Goal: Task Accomplishment & Management: Use online tool/utility

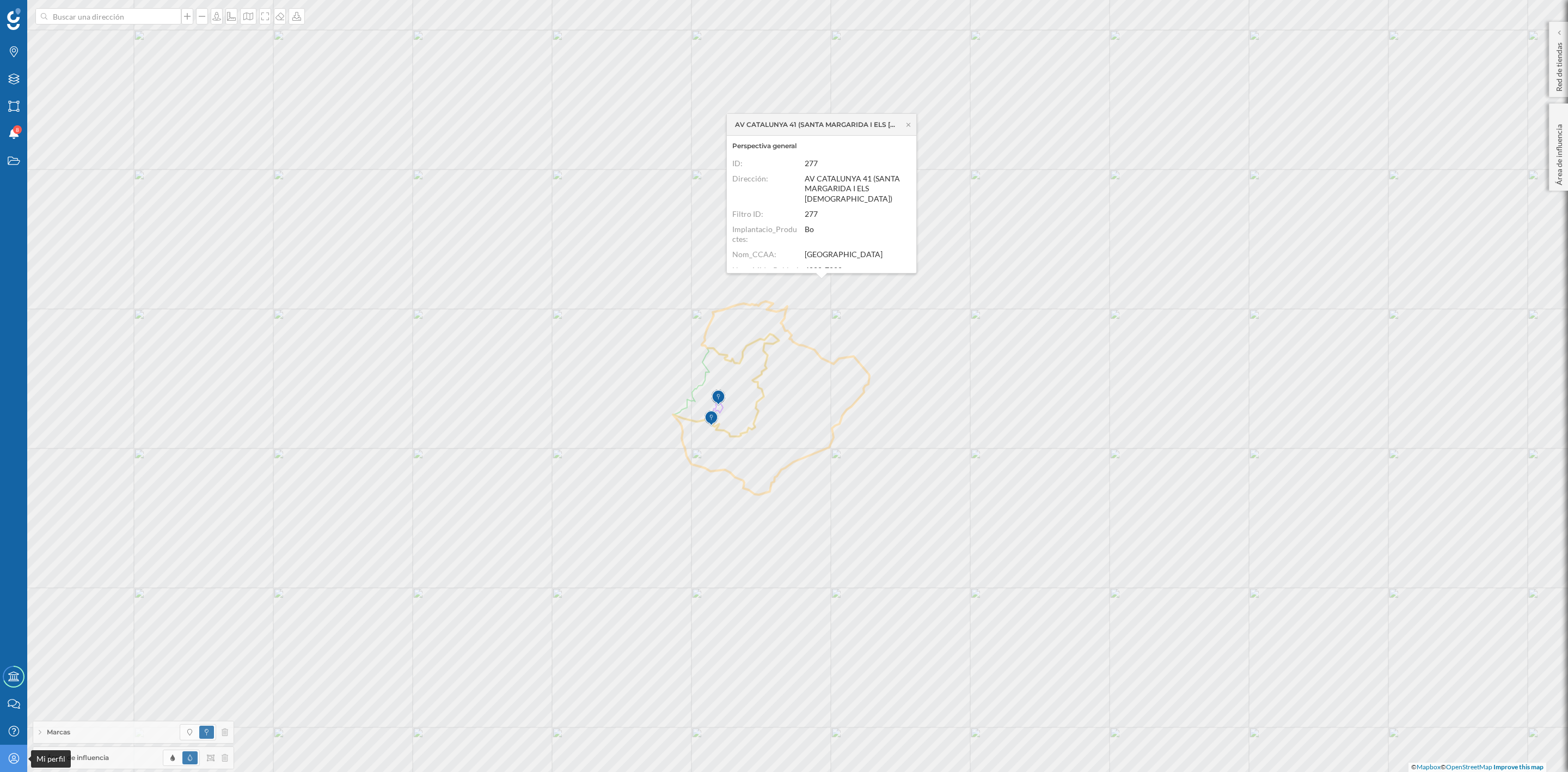
click at [13, 762] on icon "Mi perfil" at bounding box center [14, 758] width 14 height 11
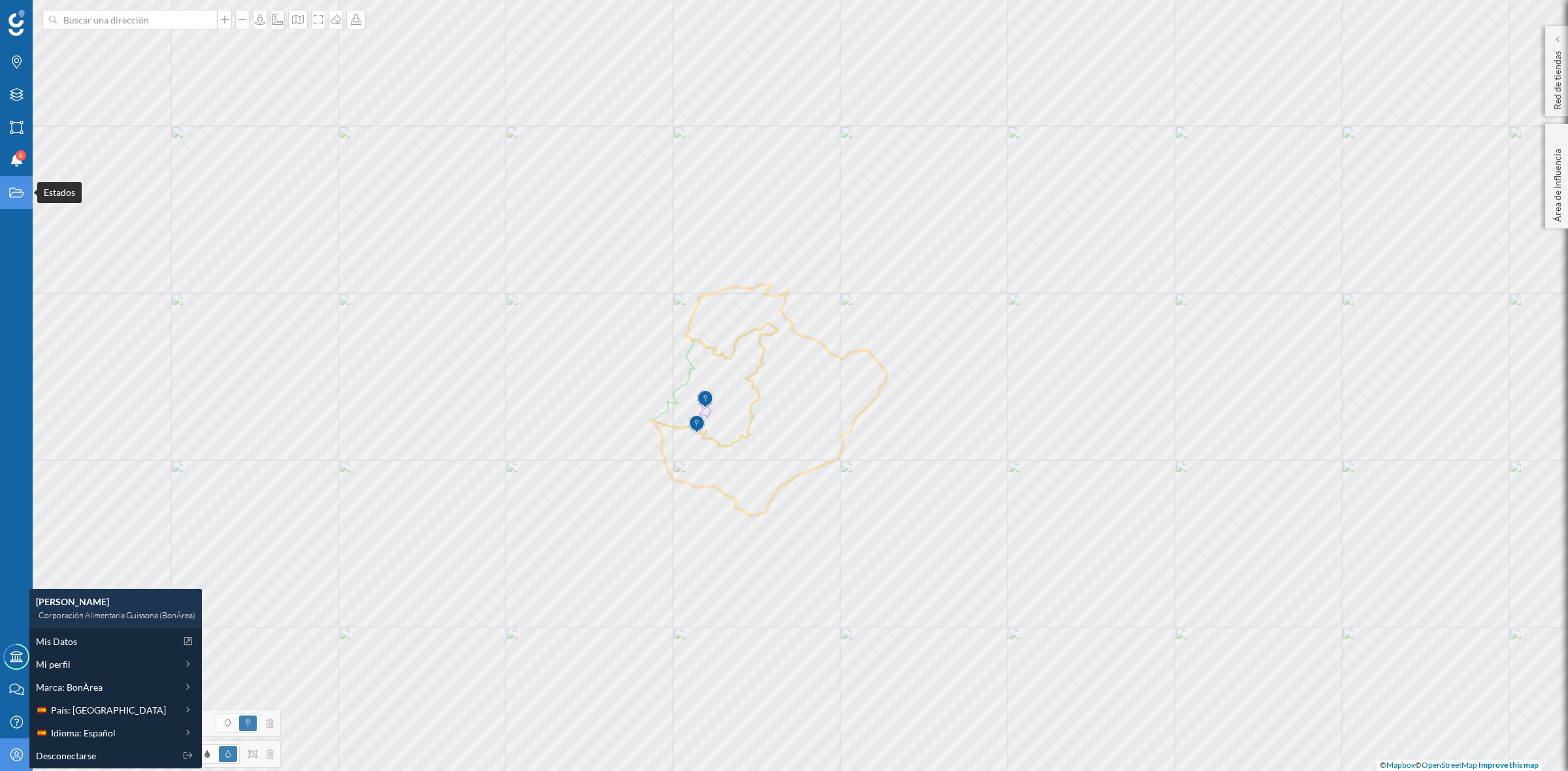
click at [11, 199] on icon "Estados" at bounding box center [16, 193] width 16 height 13
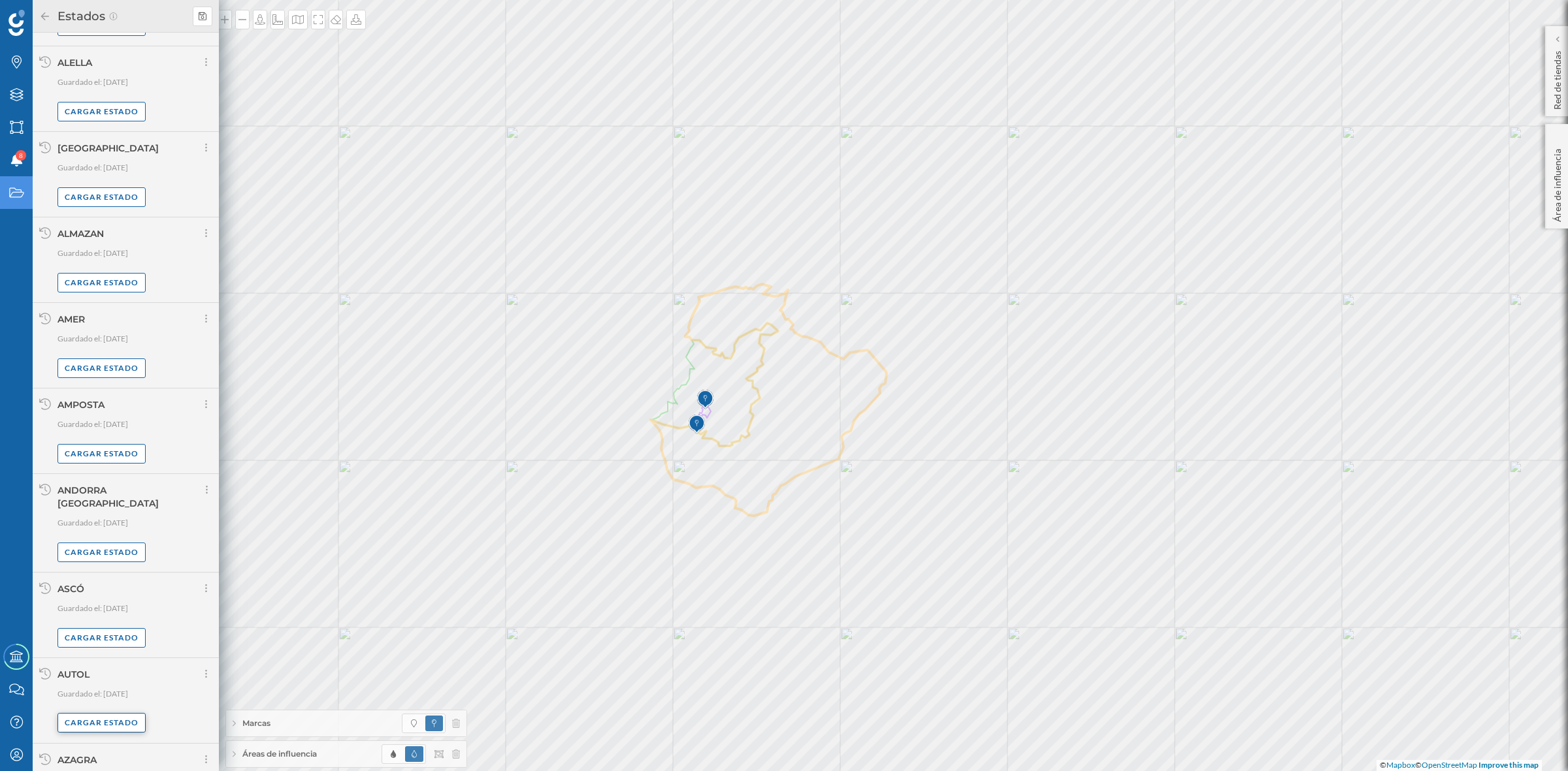
scroll to position [604, 0]
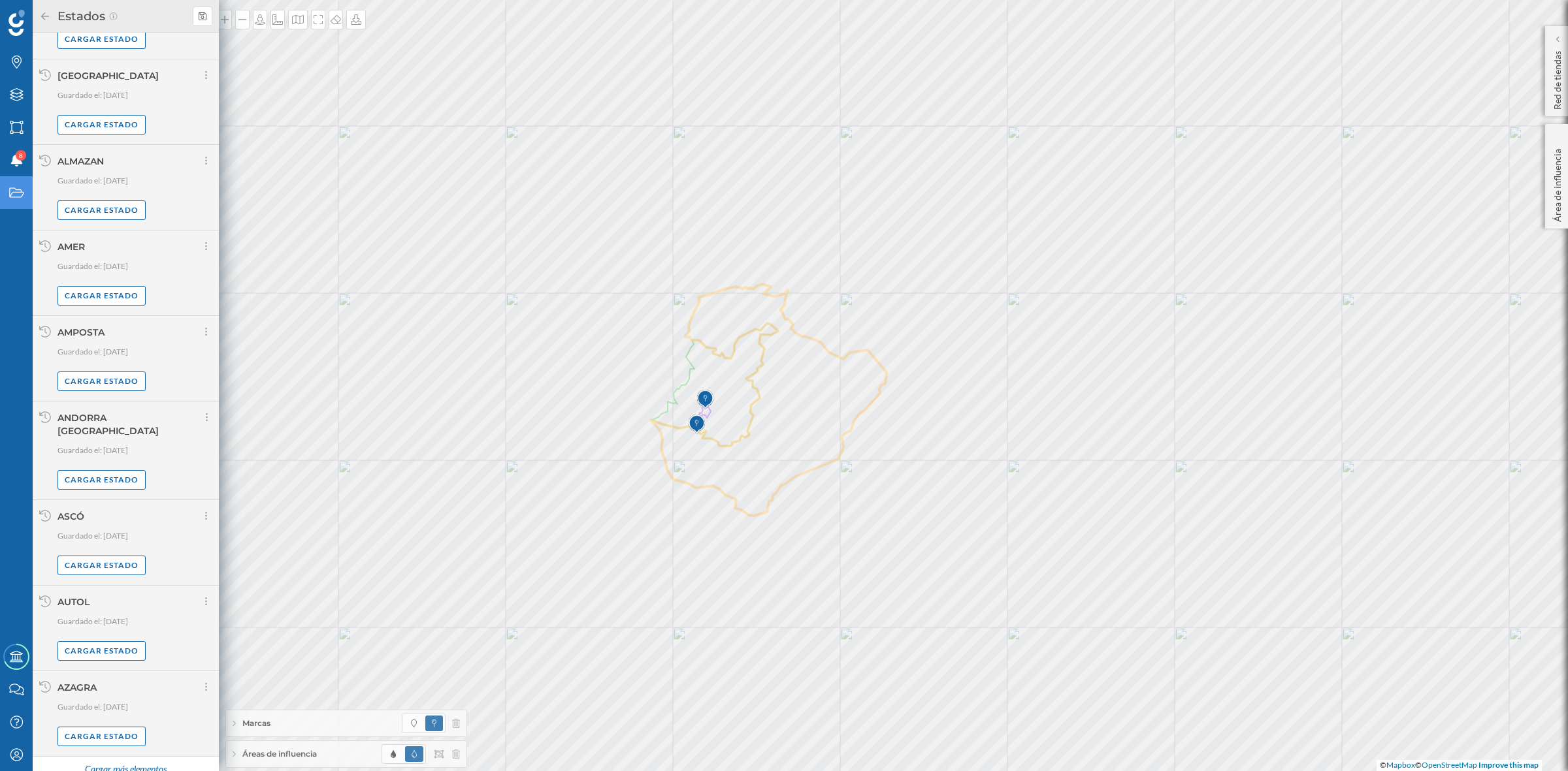
click at [129, 761] on div "Cargar más elementos" at bounding box center [125, 770] width 98 height 20
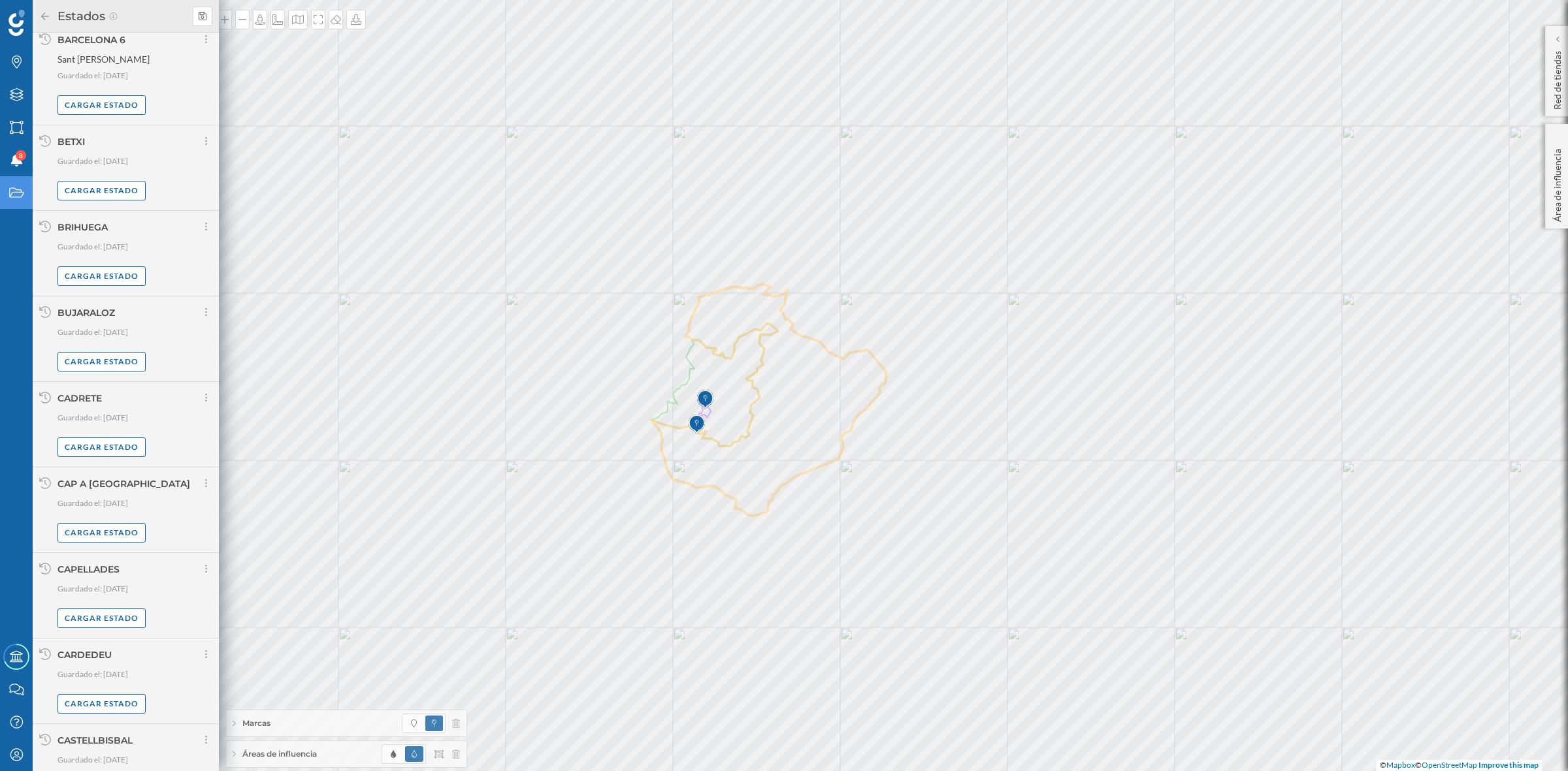
scroll to position [1988, 0]
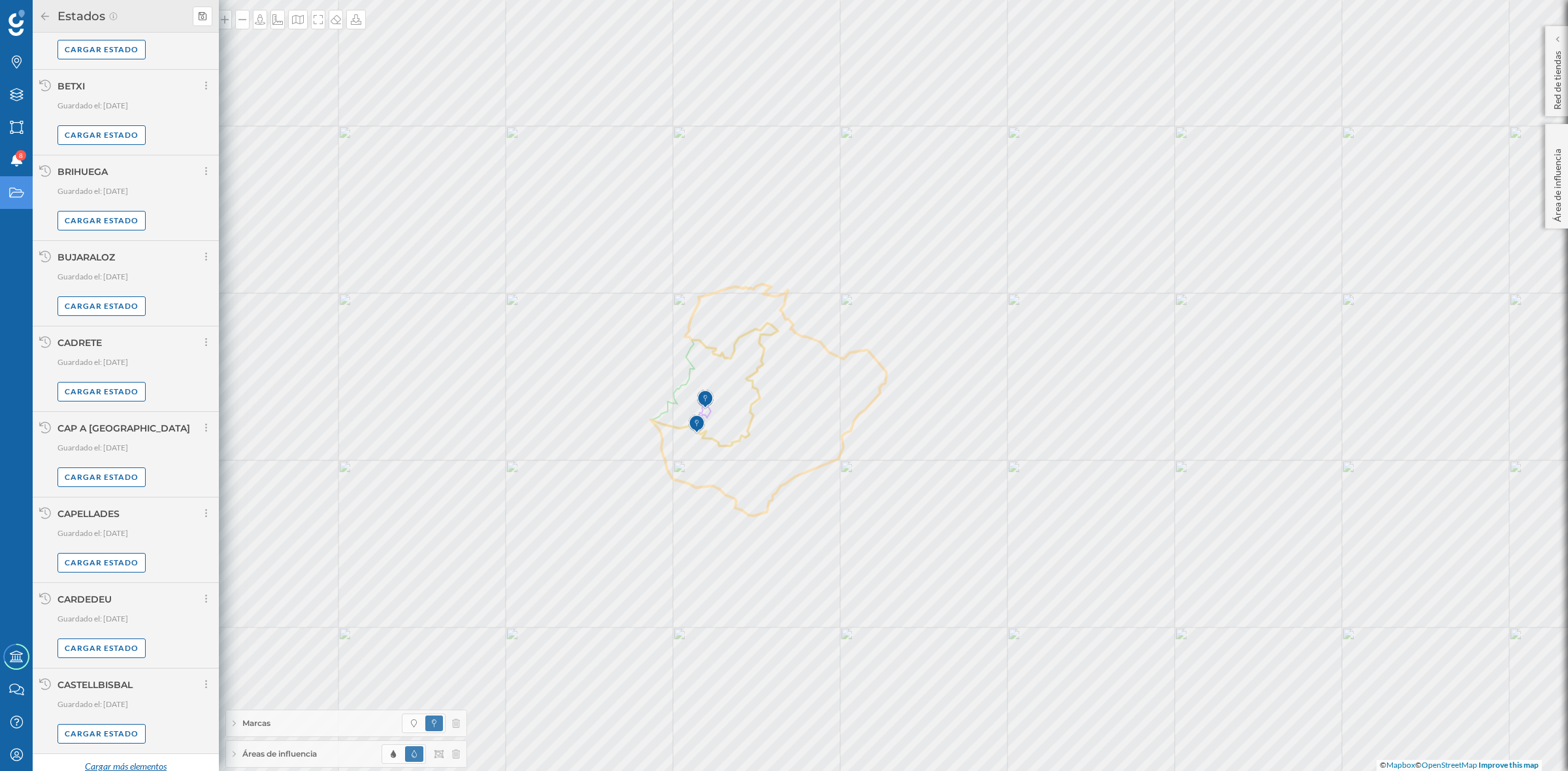
click at [128, 757] on div "Cargar más elementos" at bounding box center [125, 767] width 98 height 20
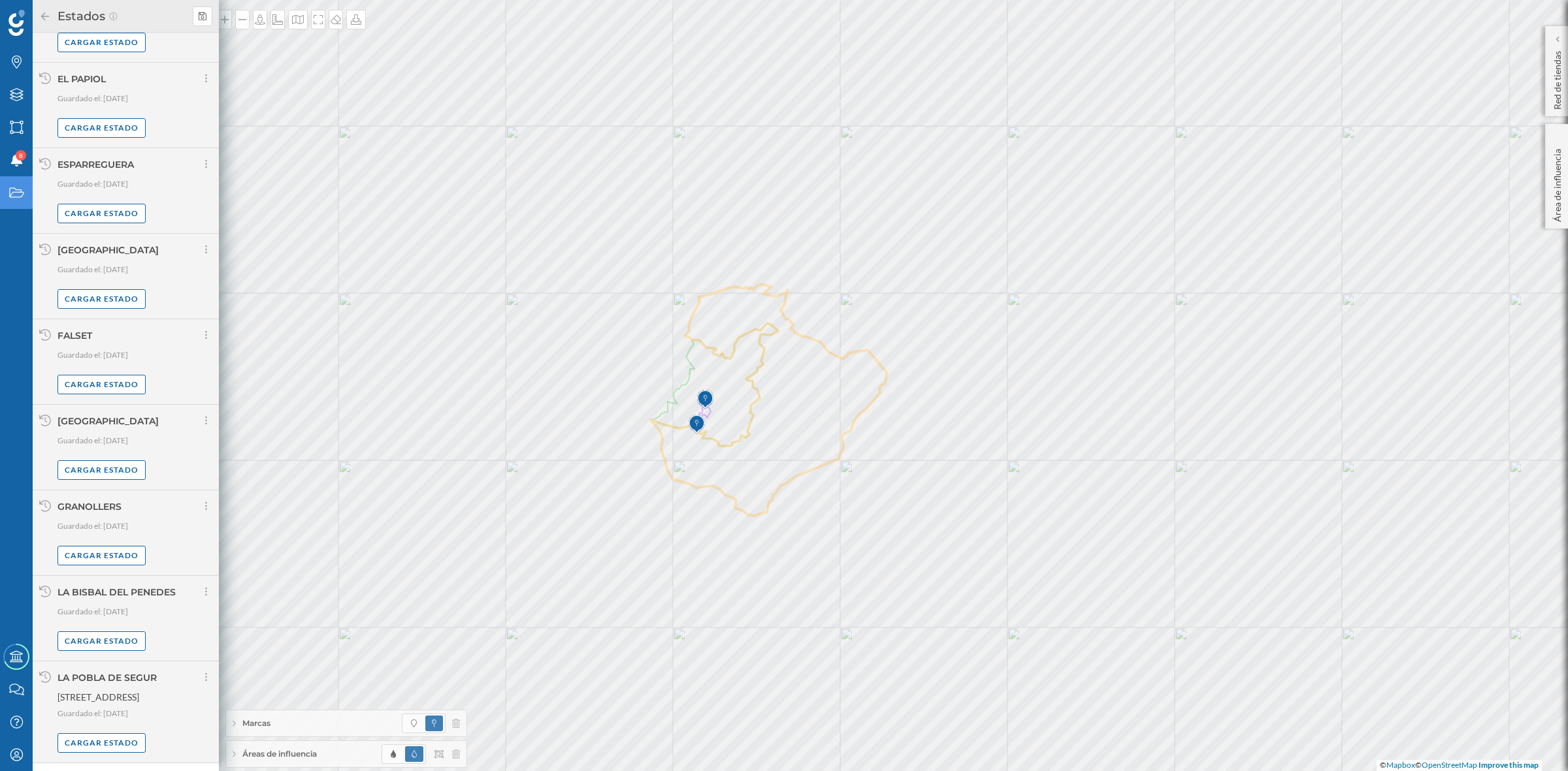
scroll to position [3348, 0]
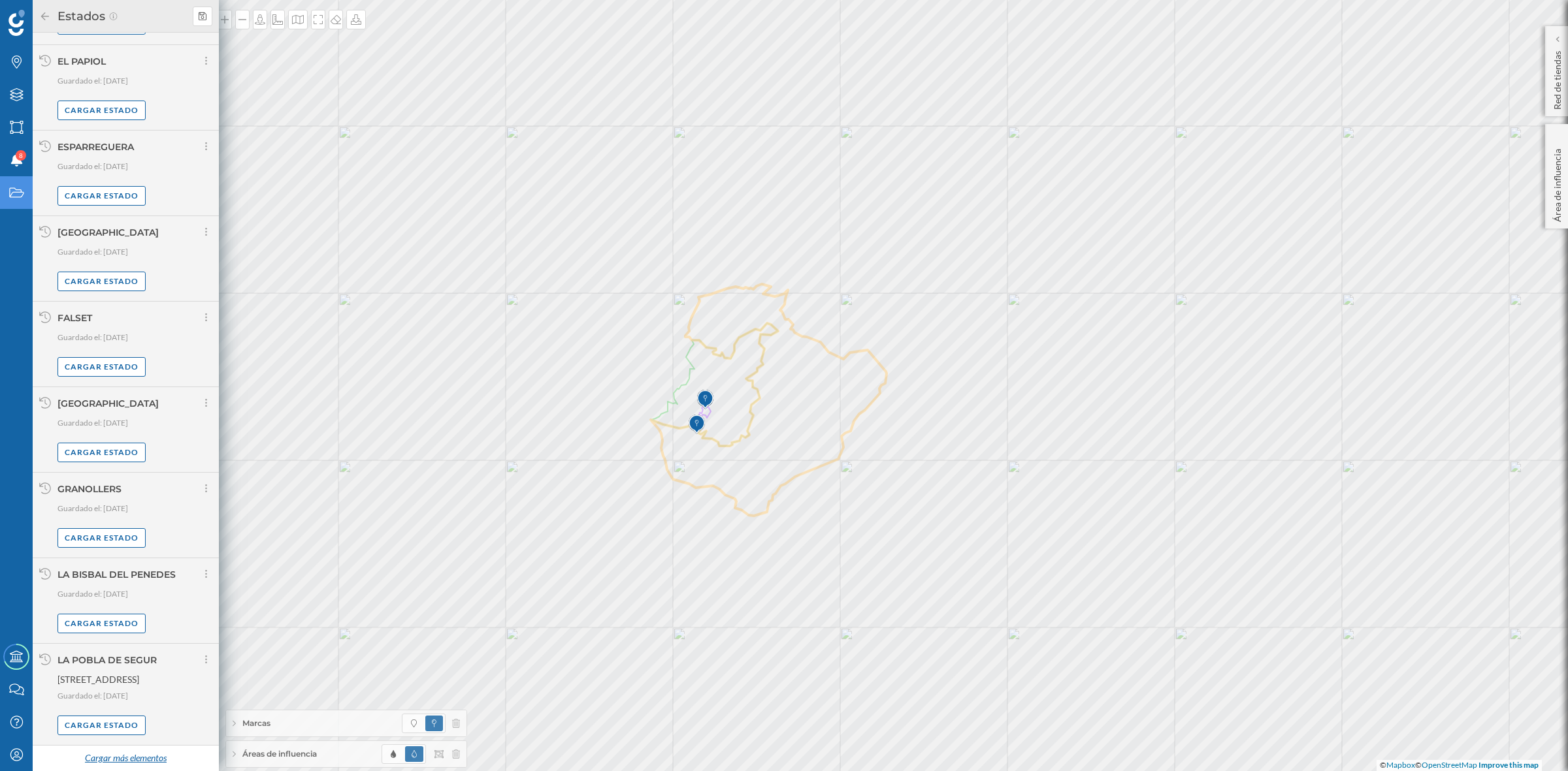
click at [110, 752] on div "Cargar más elementos" at bounding box center [125, 759] width 98 height 20
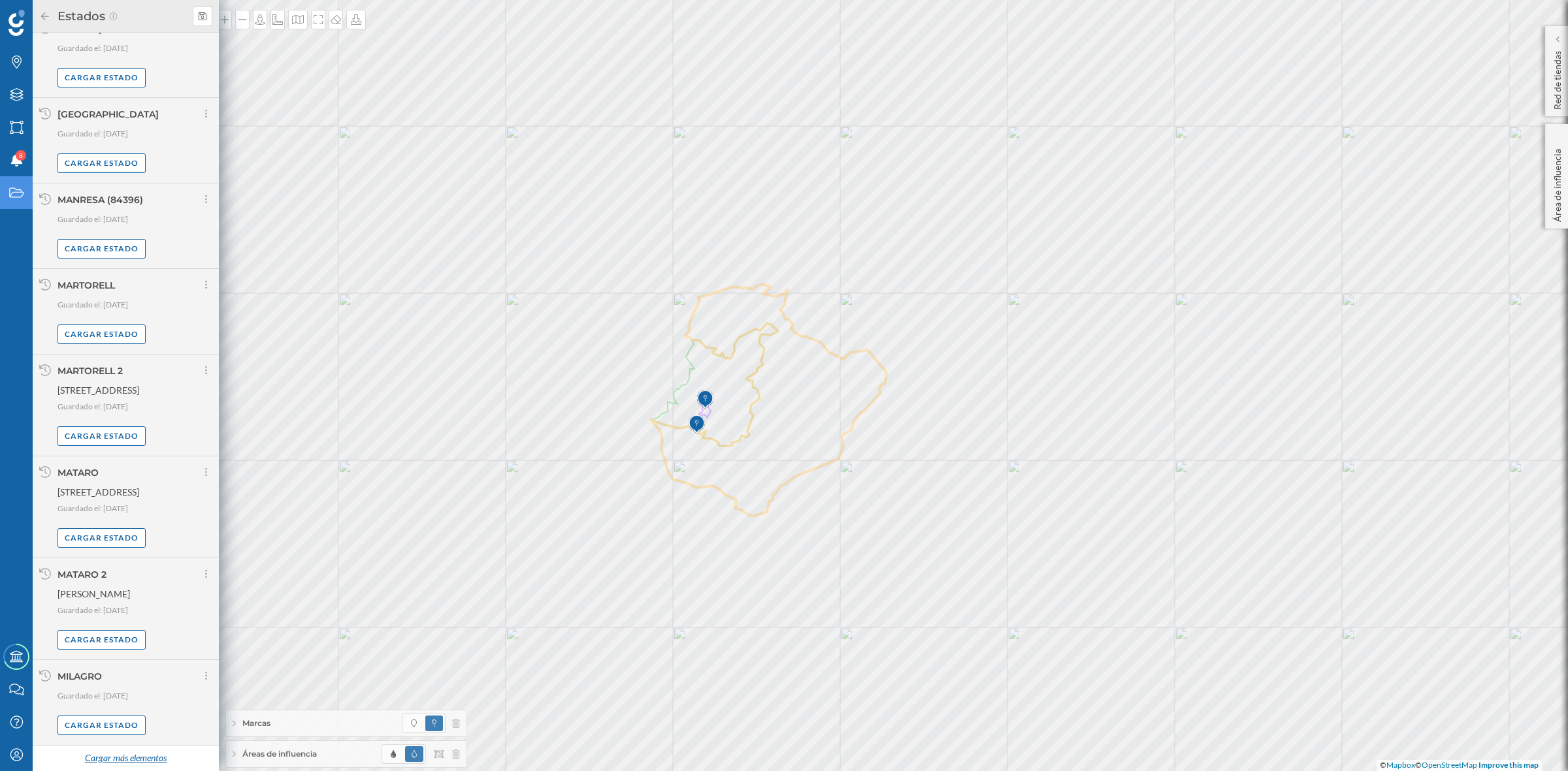
click at [129, 751] on div "Cargar más elementos" at bounding box center [125, 759] width 98 height 20
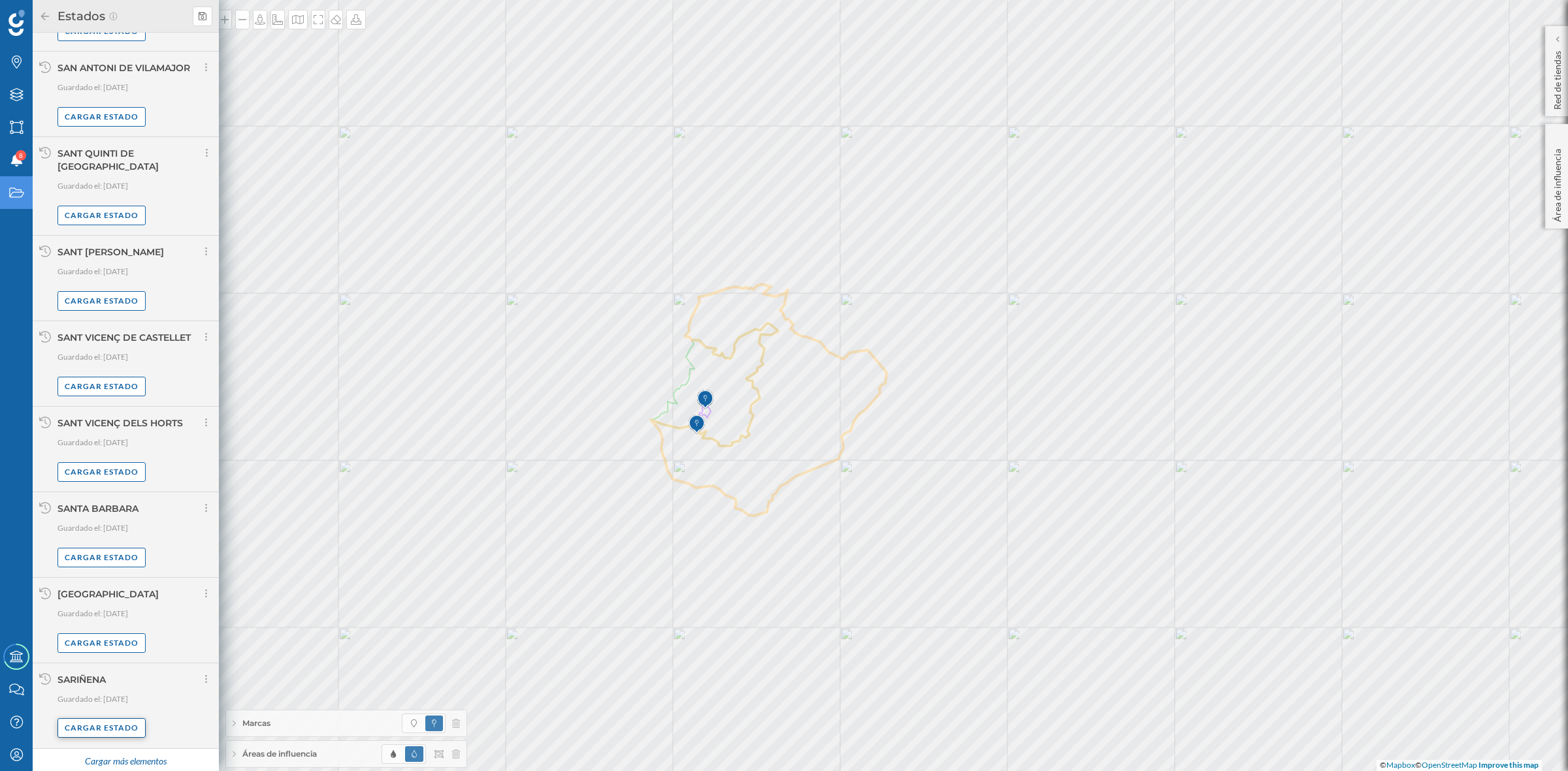
scroll to position [6038, 0]
click at [118, 763] on div "Cargar más elementos" at bounding box center [125, 759] width 98 height 20
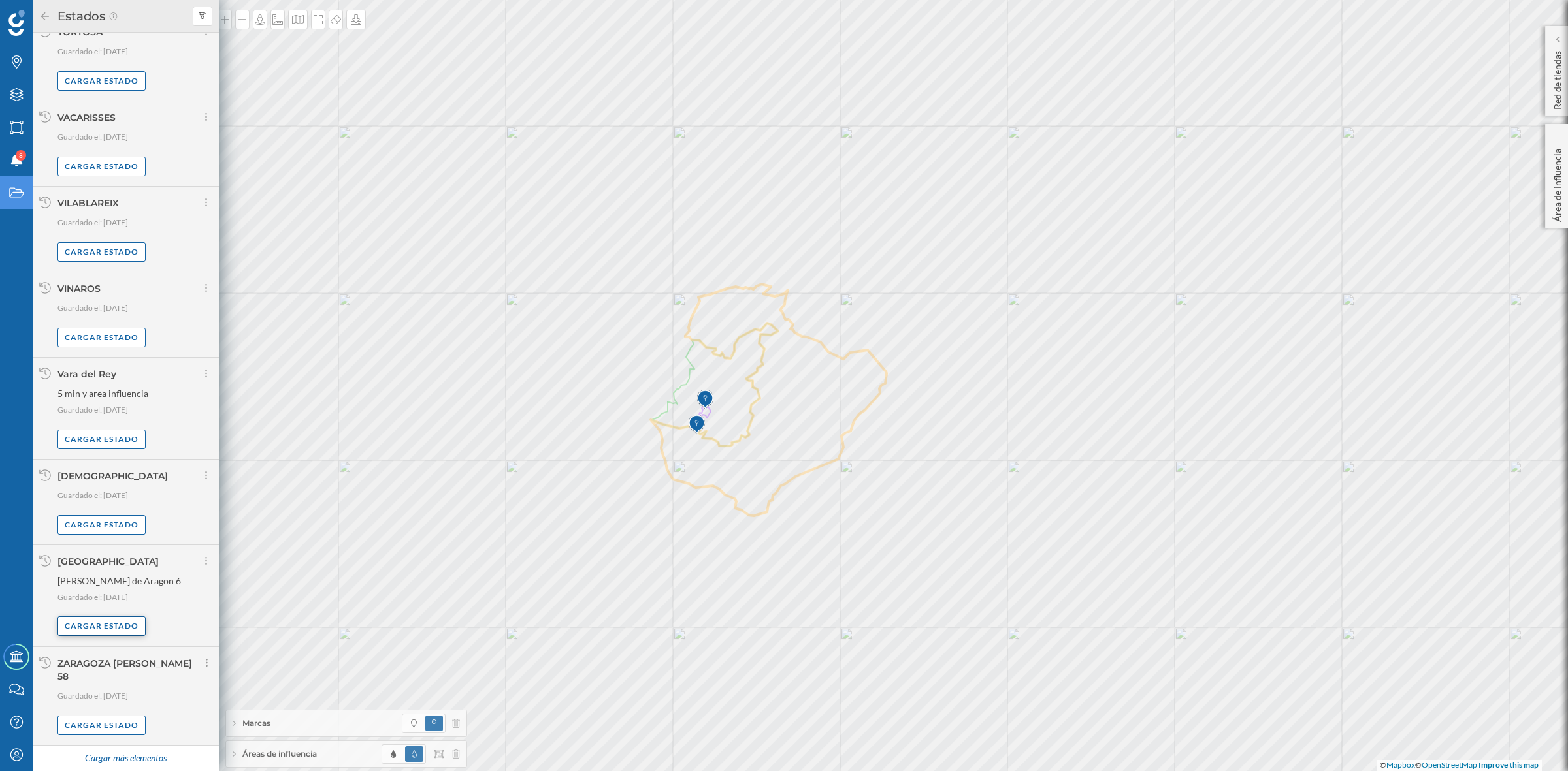
scroll to position [7401, 0]
click at [110, 752] on div "Cargar más elementos" at bounding box center [125, 759] width 98 height 20
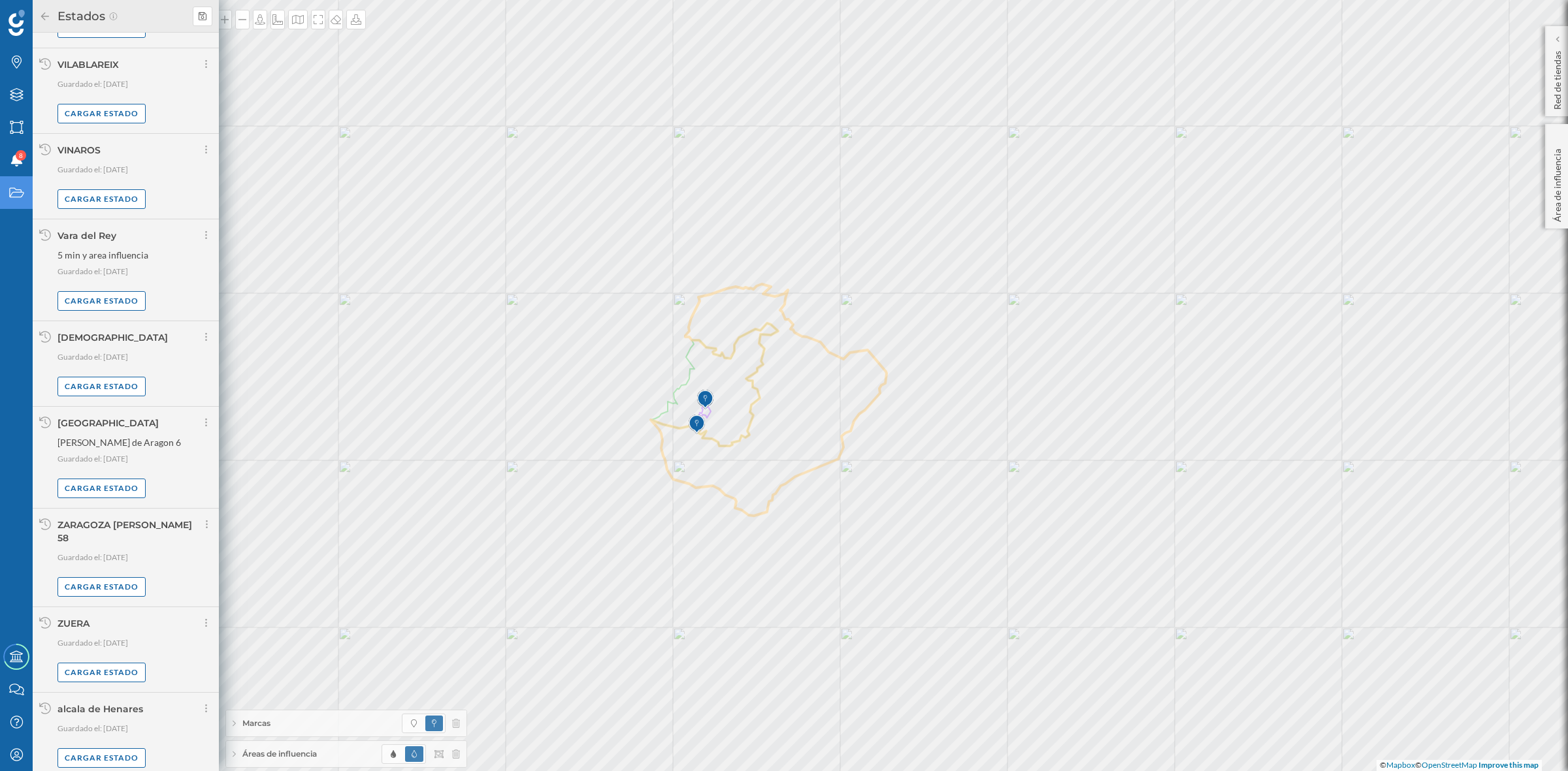
scroll to position [7547, 0]
click at [99, 740] on div "alcala de Henares Guardado el: [DATE] [GEOGRAPHIC_DATA] estado" at bounding box center [135, 728] width 155 height 65
click at [95, 757] on div "Cargar estado" at bounding box center [101, 751] width 88 height 20
